Goal: Task Accomplishment & Management: Manage account settings

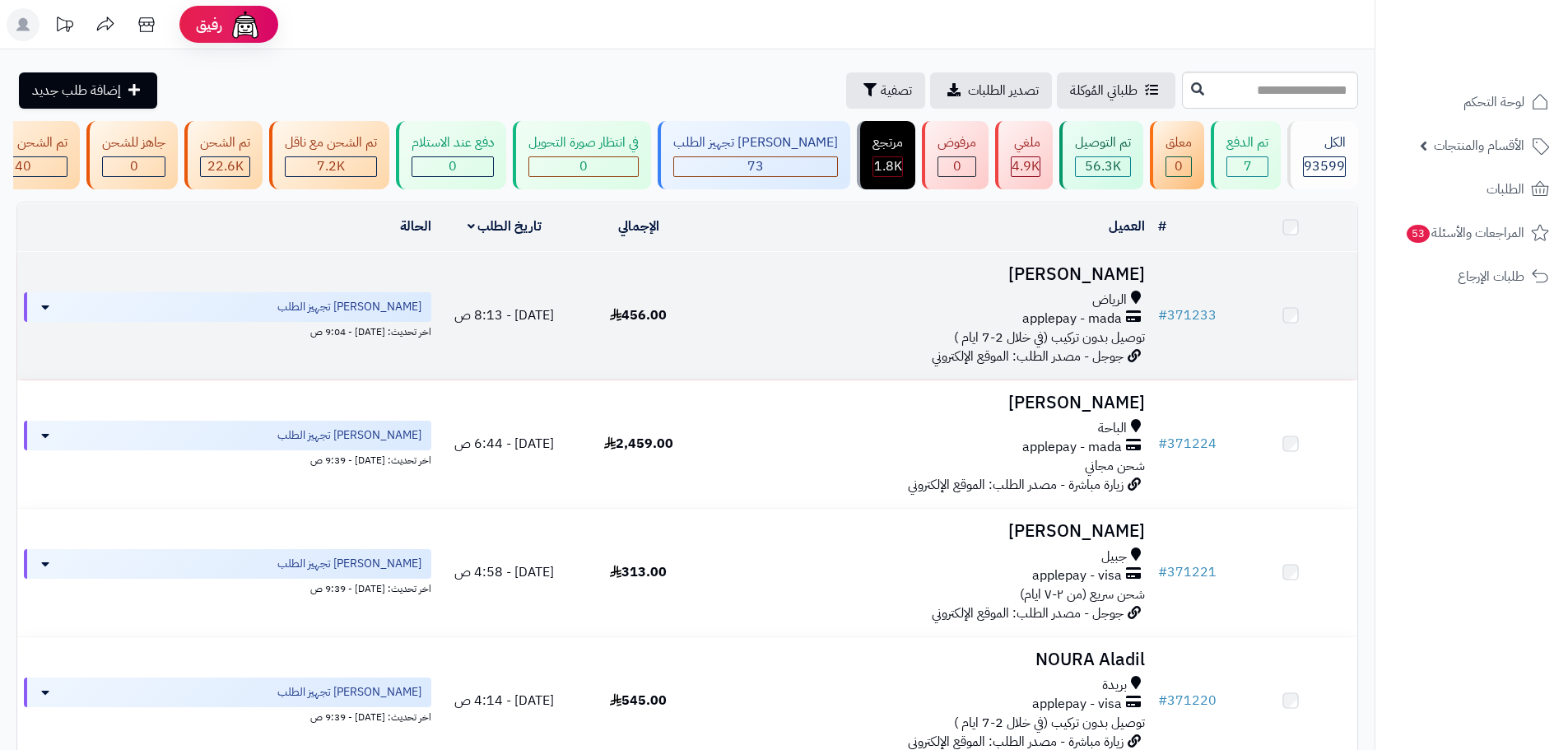
click at [1019, 347] on span "توصيل بدون تركيب (في خلال 2-7 ايام )" at bounding box center [1050, 338] width 191 height 20
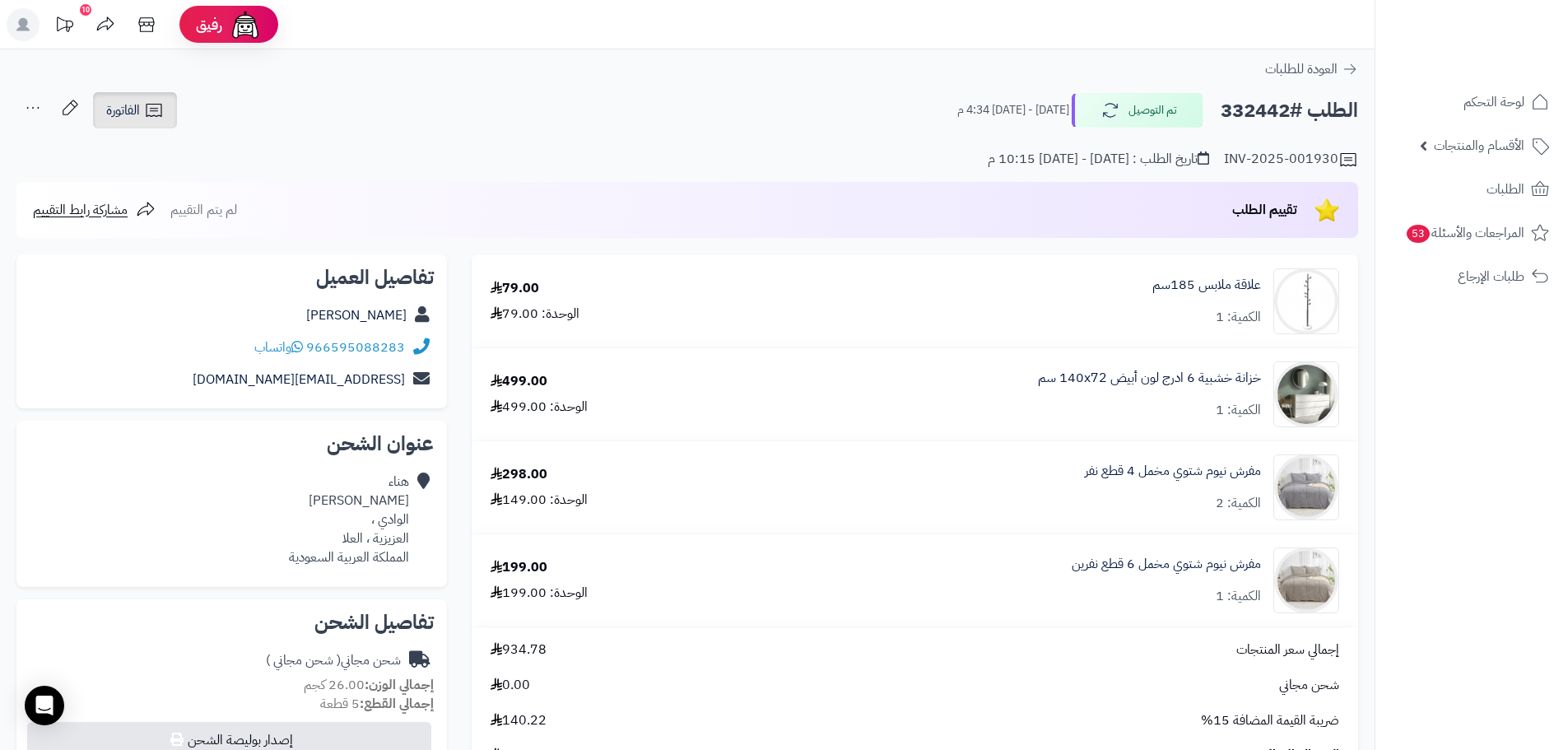
click at [156, 112] on icon at bounding box center [154, 111] width 20 height 20
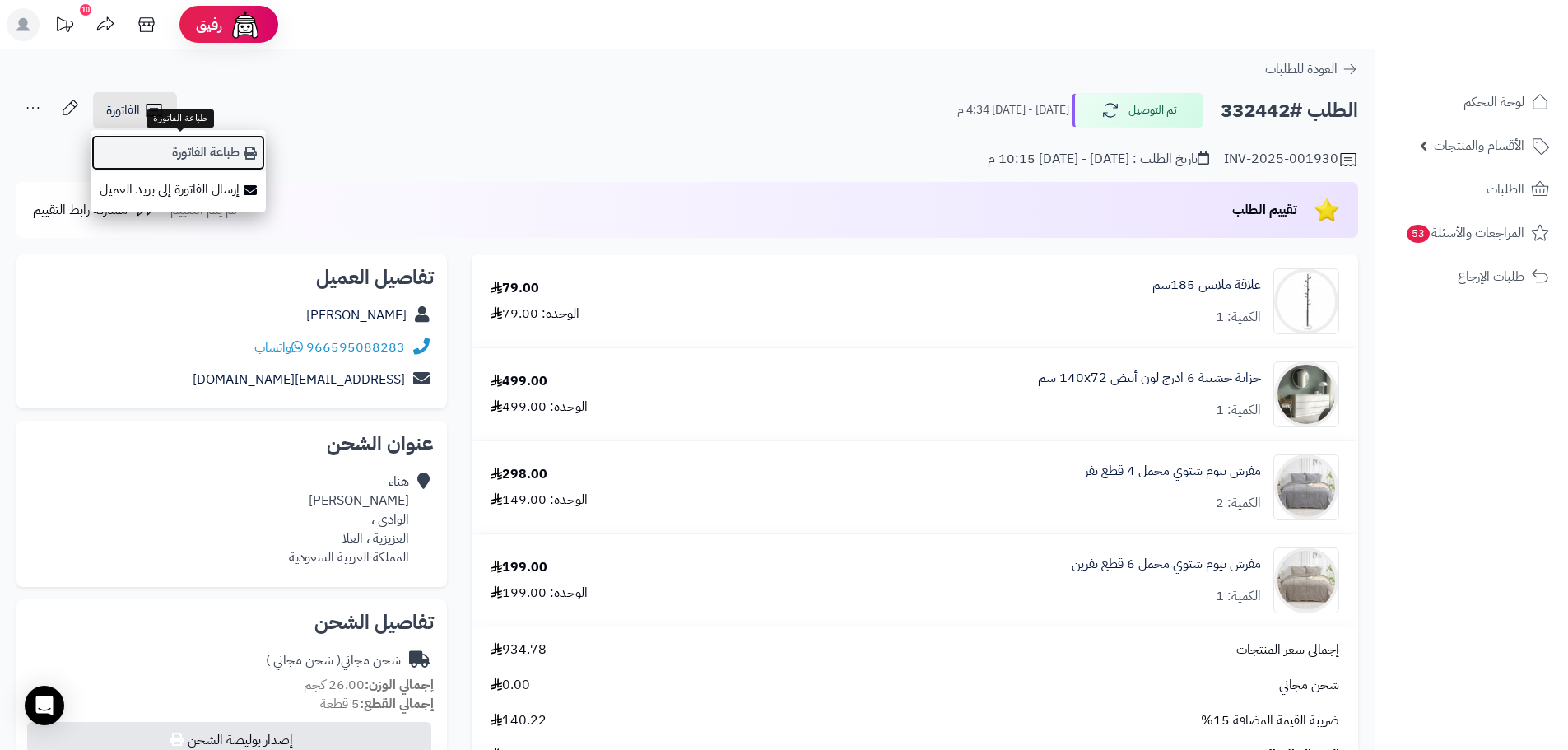
click at [207, 151] on link "طباعة الفاتورة" at bounding box center [178, 152] width 175 height 37
